Goal: Transaction & Acquisition: Purchase product/service

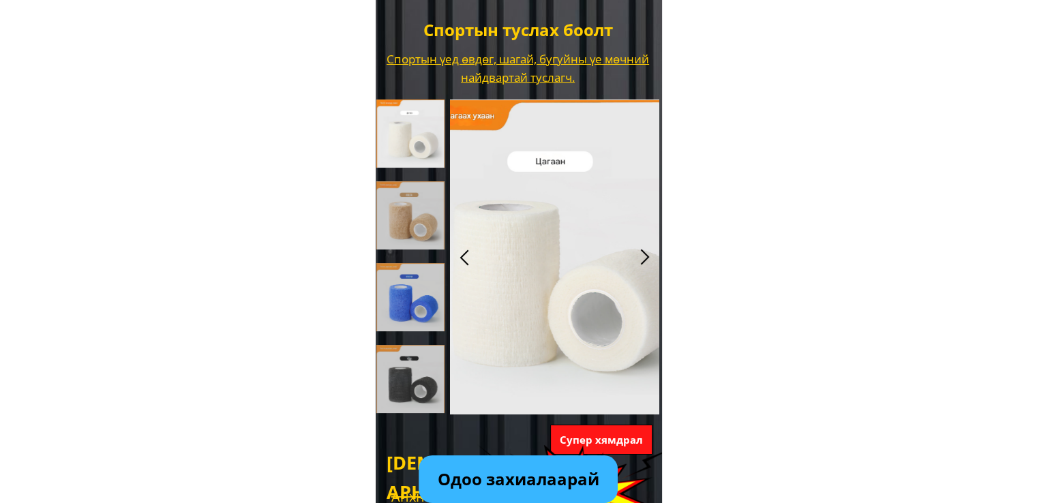
click at [545, 481] on p "Одоо захиалаарай" at bounding box center [518, 480] width 199 height 48
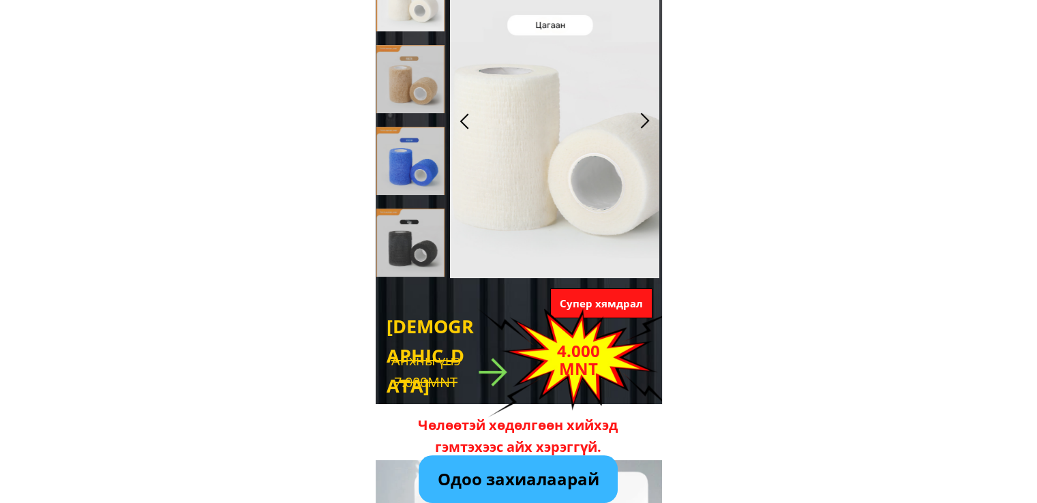
click at [501, 474] on p "Одоо захиалаарай" at bounding box center [518, 480] width 199 height 48
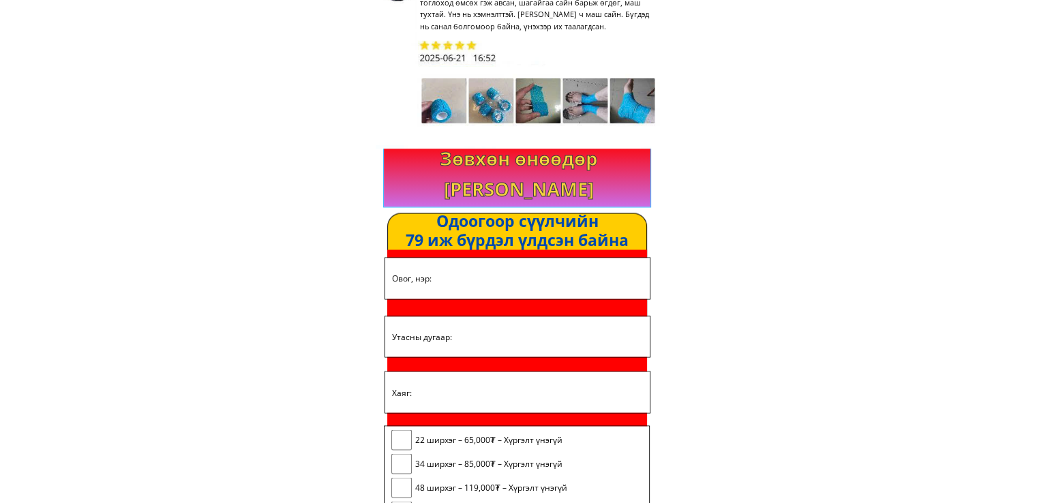
scroll to position [2414, 0]
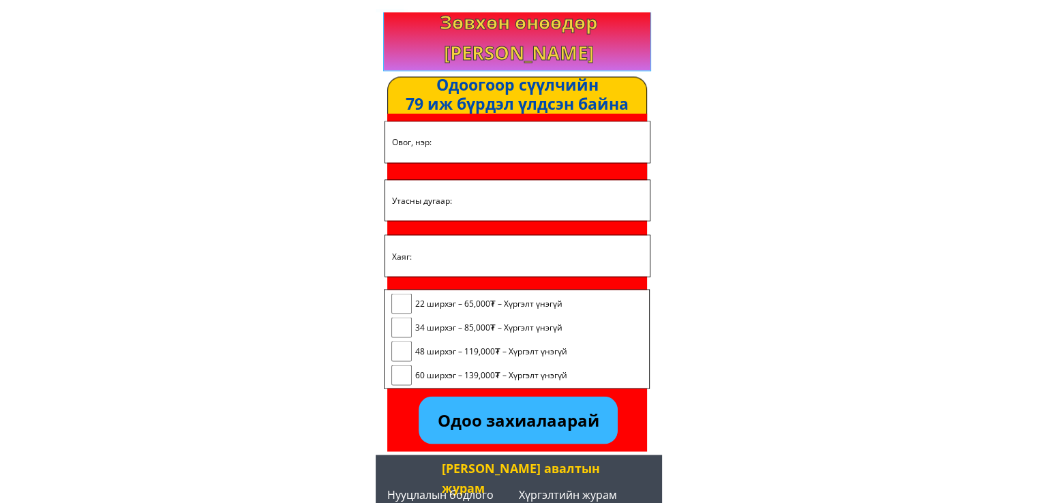
click at [430, 146] on input "text" at bounding box center [518, 141] width 258 height 40
type input "[PERSON_NAME]"
click at [433, 197] on input "tel" at bounding box center [518, 200] width 258 height 40
type input "xa la"
drag, startPoint x: 430, startPoint y: 202, endPoint x: 361, endPoint y: 209, distance: 69.9
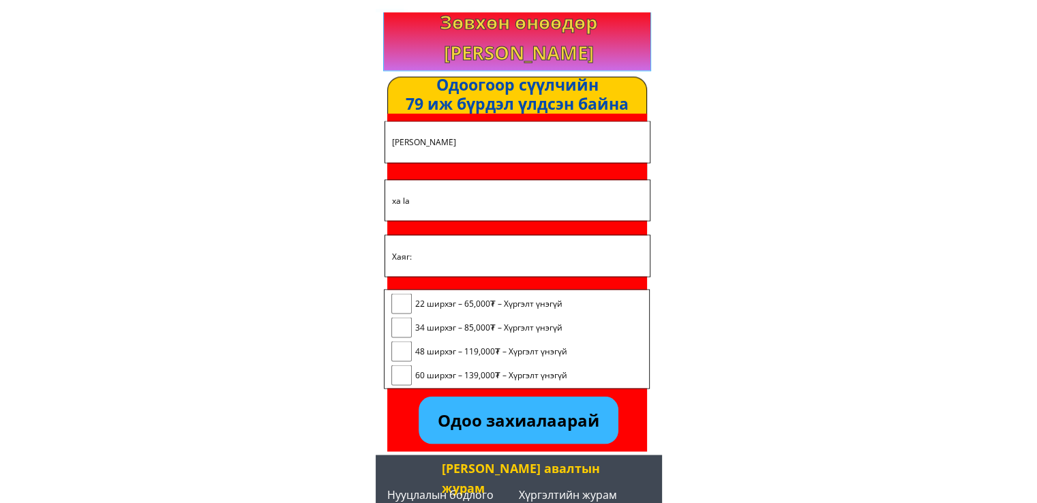
type input "0355382759"
click at [425, 265] on input "text" at bounding box center [518, 255] width 258 height 41
type input "xa la"
click at [402, 299] on input "checkbox" at bounding box center [401, 303] width 20 height 20
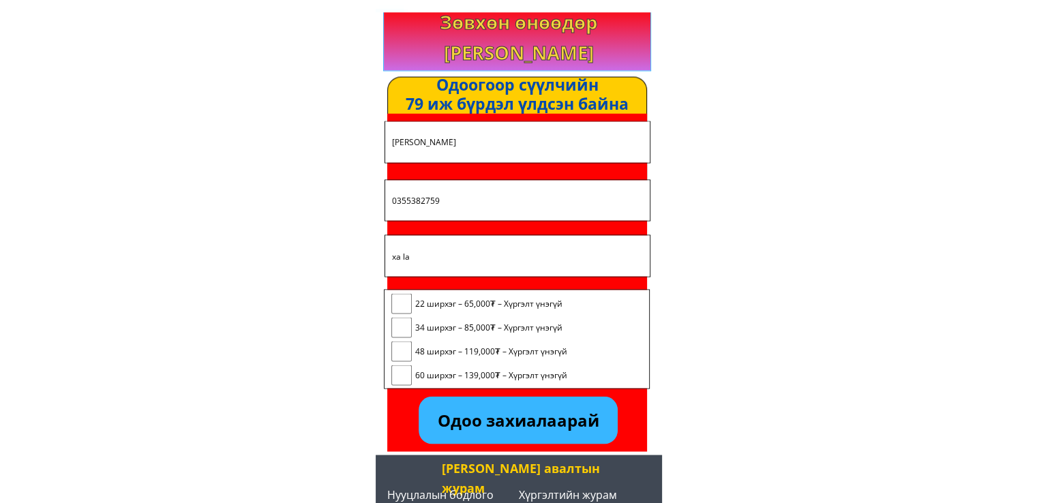
checkbox input "true"
click at [514, 414] on p "Одоо захиалаарай" at bounding box center [518, 420] width 199 height 48
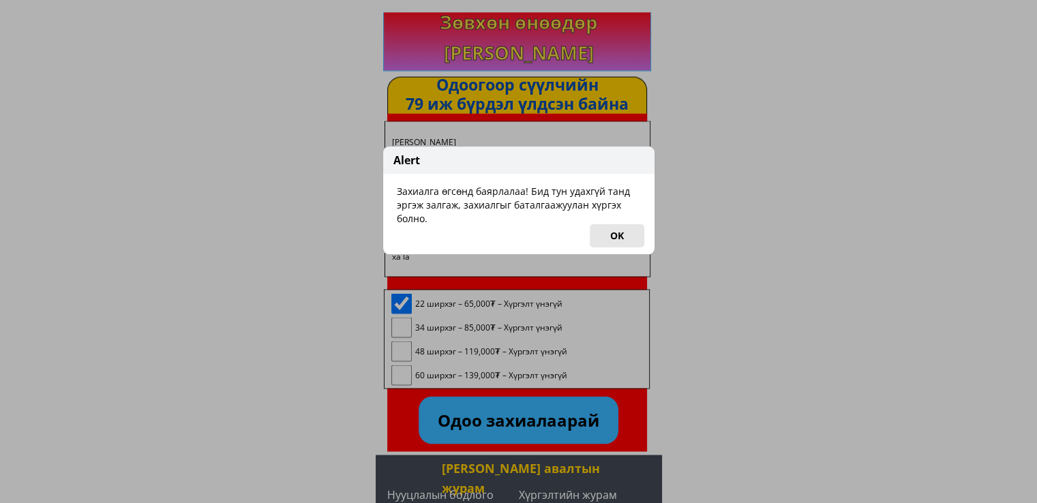
click at [616, 228] on button "OK" at bounding box center [617, 235] width 55 height 23
